Goal: Information Seeking & Learning: Learn about a topic

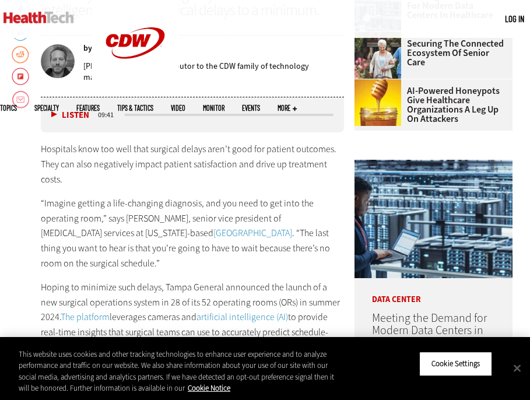
click at [241, 230] on p "“Imagine getting a life-changing diagnosis, and you need to get into the operat…" at bounding box center [192, 233] width 303 height 75
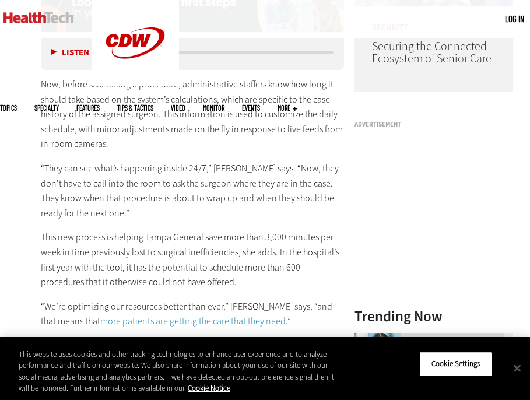
scroll to position [945, 0]
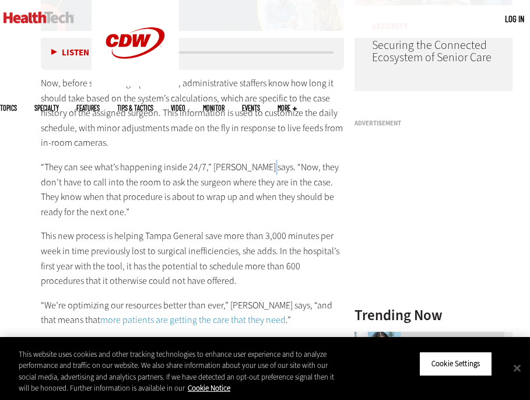
click at [256, 172] on p "“They can see what’s happening inside 24/7,” [PERSON_NAME] says. “Now, they don…" at bounding box center [192, 189] width 303 height 59
click at [208, 190] on p "“They can see what’s happening inside 24/7,” [PERSON_NAME] says. “Now, they don…" at bounding box center [192, 189] width 303 height 59
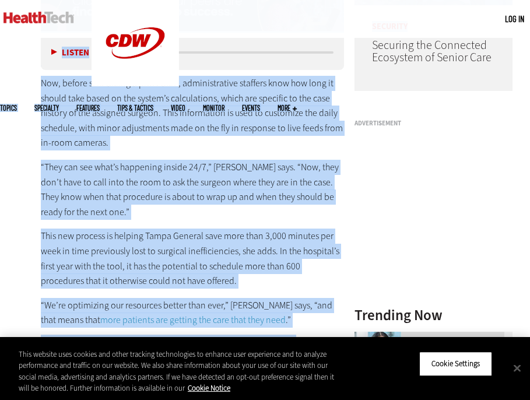
drag, startPoint x: 527, startPoint y: 37, endPoint x: 681, endPoint y: 31, distance: 153.9
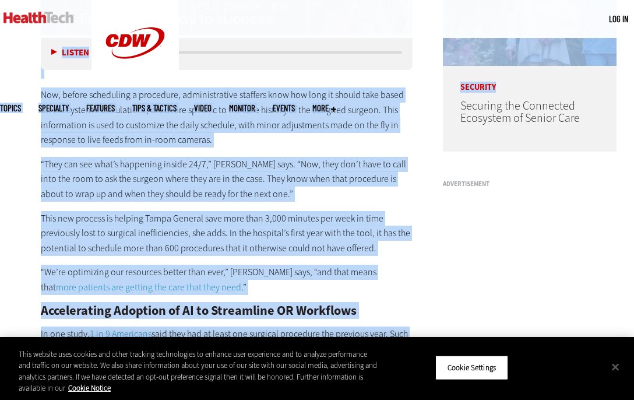
scroll to position [0, 0]
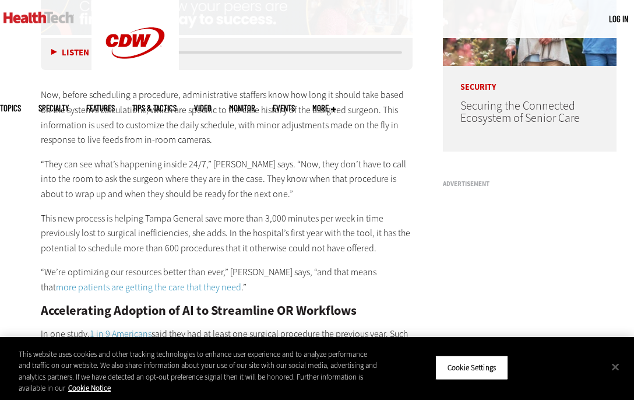
click at [231, 124] on p "Now, before scheduling a procedure, administrative staffers know how long it sh…" at bounding box center [227, 116] width 372 height 59
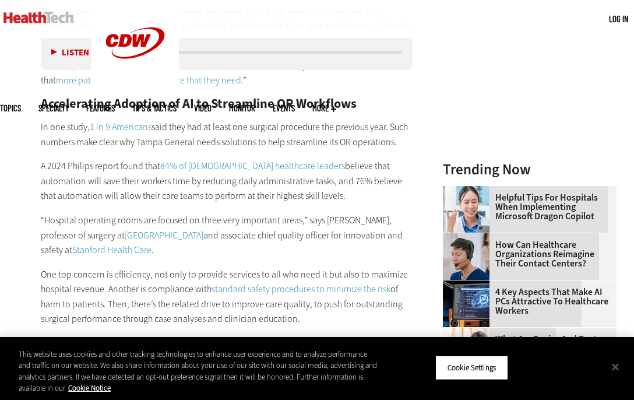
scroll to position [1158, 0]
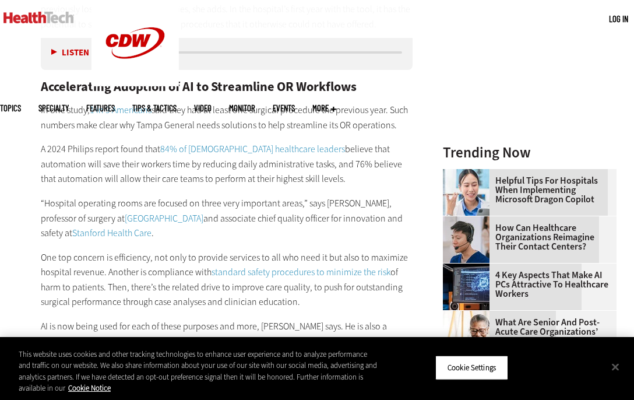
click at [262, 196] on p "“Hospital operating rooms are focused on three very important areas,” says Dr. …" at bounding box center [227, 218] width 372 height 45
drag, startPoint x: 249, startPoint y: 176, endPoint x: 276, endPoint y: 176, distance: 26.2
click at [276, 176] on p "A 2024 Philips report found that 84% of U.S. healthcare leaders believe that au…" at bounding box center [227, 164] width 372 height 45
click at [613, 362] on button "Close" at bounding box center [615, 367] width 26 height 26
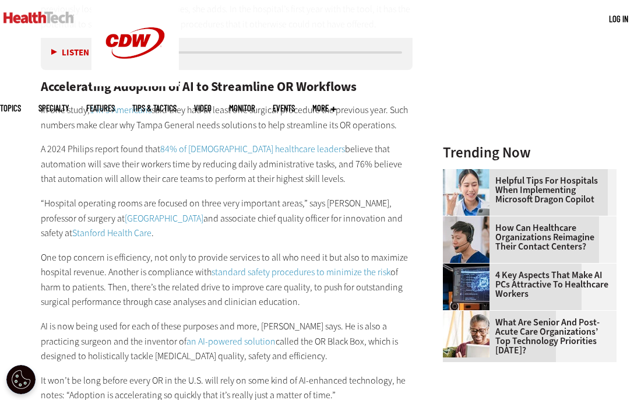
click at [295, 177] on p "A 2024 Philips report found that 84% of U.S. healthcare leaders believe that au…" at bounding box center [227, 164] width 372 height 45
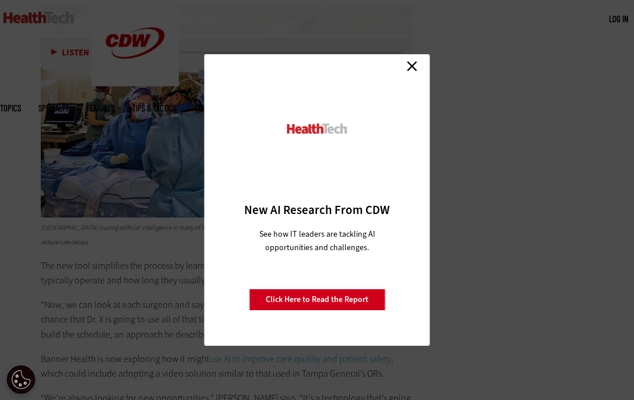
scroll to position [3033, 0]
click at [416, 68] on link "Close" at bounding box center [411, 65] width 17 height 17
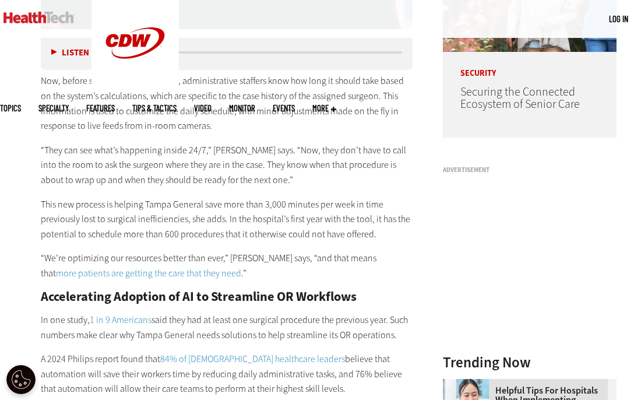
scroll to position [955, 0]
